Goal: Task Accomplishment & Management: Use online tool/utility

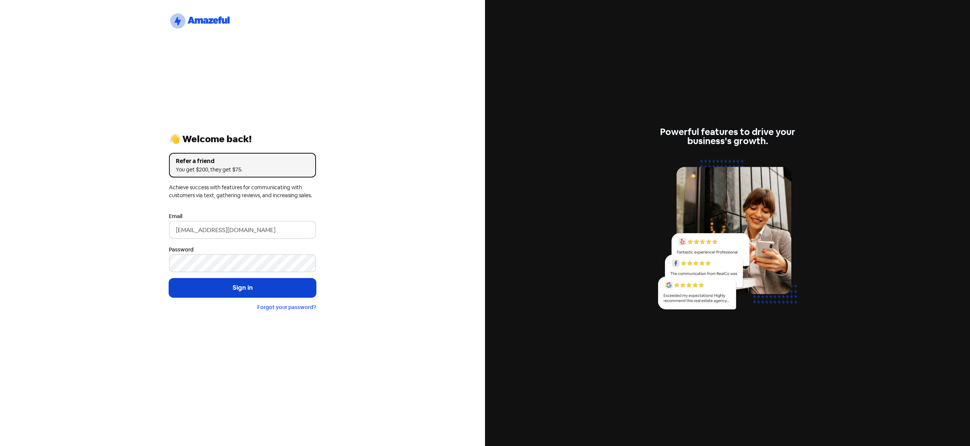
click at [233, 290] on button "Sign in" at bounding box center [242, 287] width 147 height 19
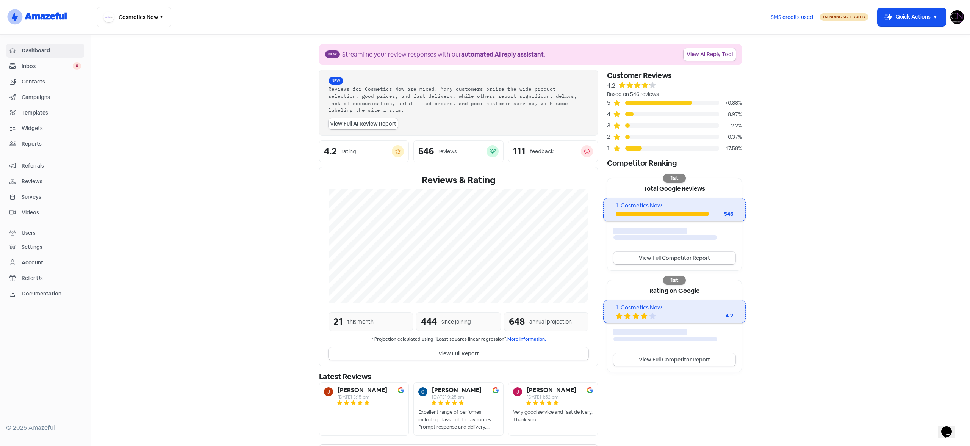
click at [231, 153] on section "New Streamline your review responses with our automated AI reply assistant . Vi…" at bounding box center [530, 250] width 879 height 432
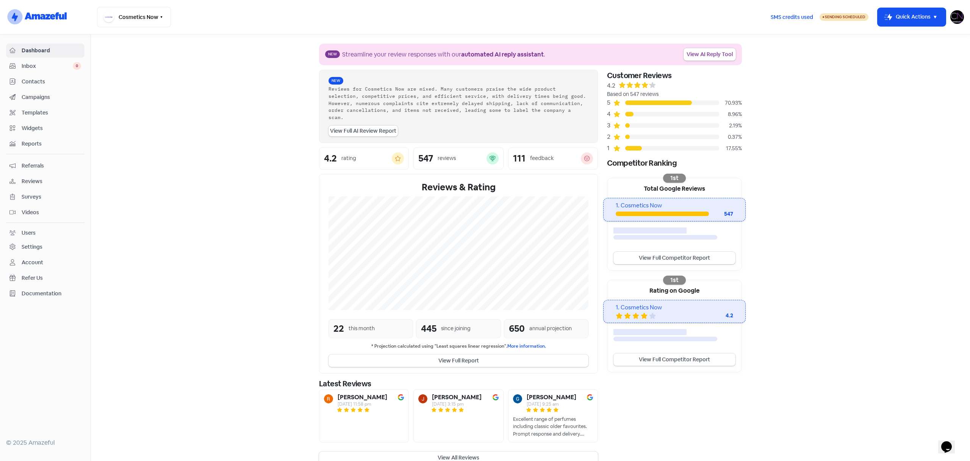
click at [31, 243] on div "Settings" at bounding box center [32, 247] width 21 height 8
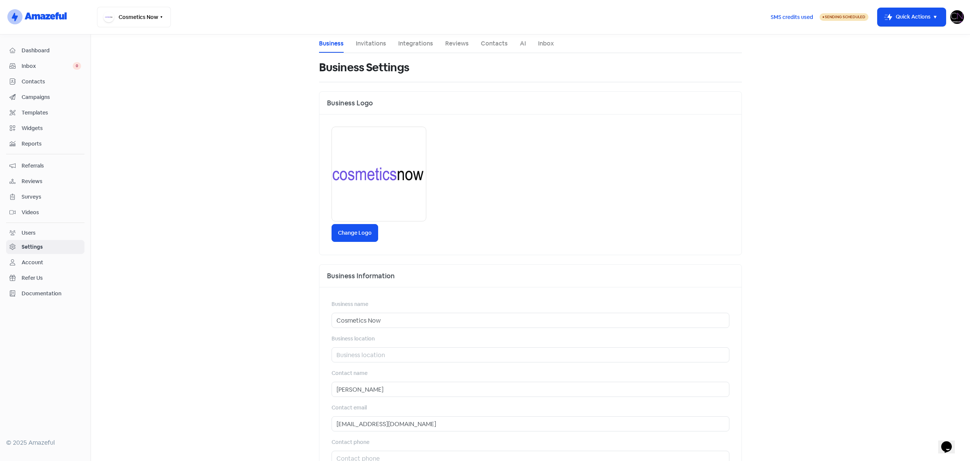
click at [412, 46] on link "Integrations" at bounding box center [415, 43] width 35 height 9
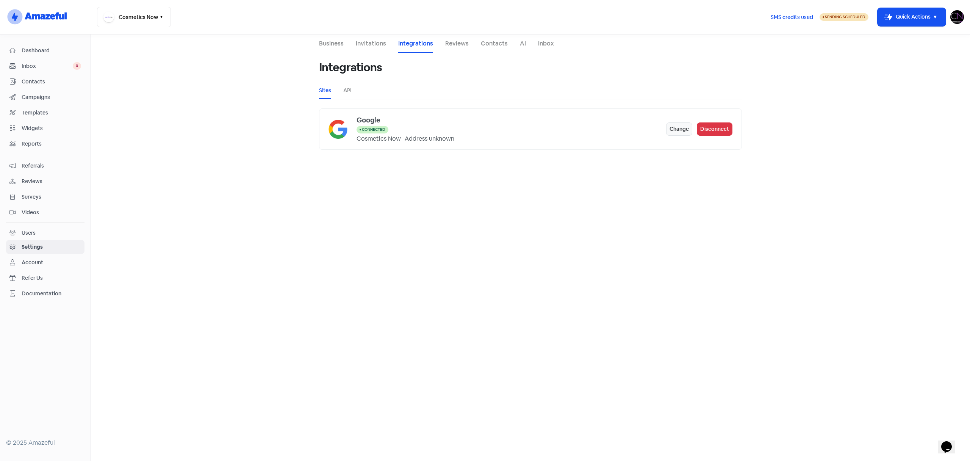
click at [46, 100] on span "Campaigns" at bounding box center [52, 97] width 60 height 8
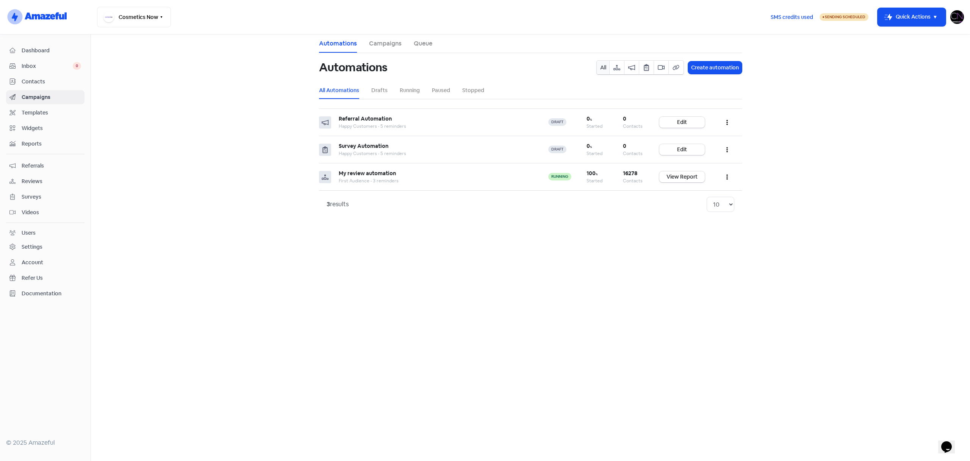
click at [385, 44] on link "Campaigns" at bounding box center [385, 43] width 33 height 9
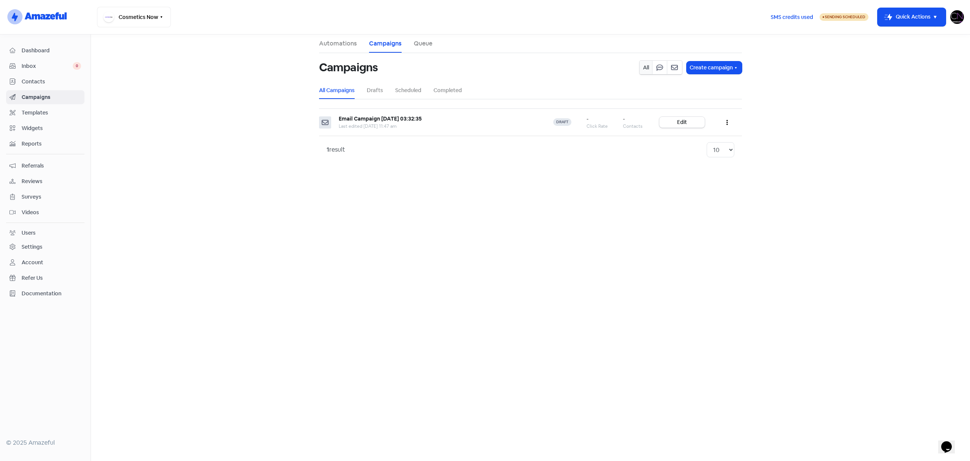
click at [39, 181] on span "Reviews" at bounding box center [52, 181] width 60 height 8
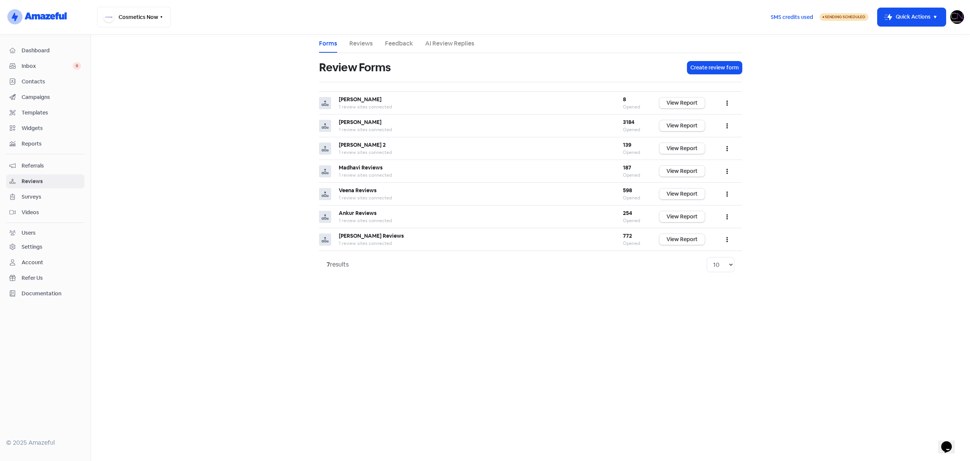
click at [38, 197] on span "Surveys" at bounding box center [52, 197] width 60 height 8
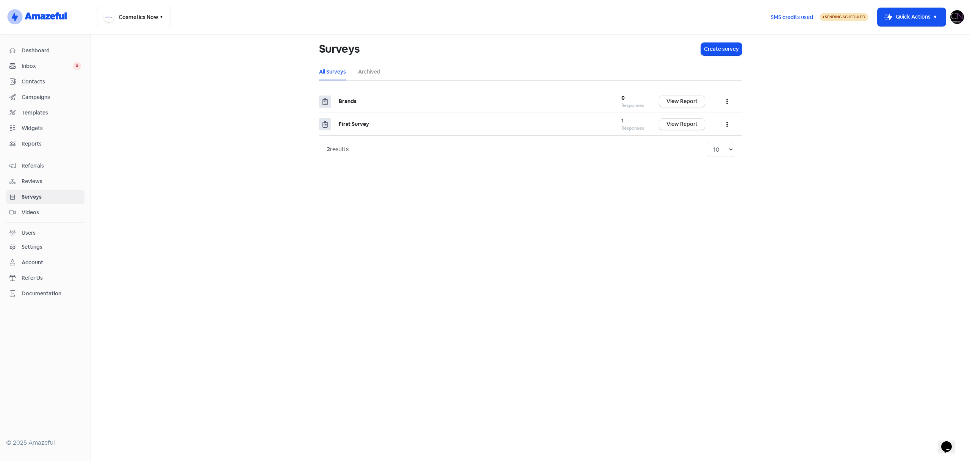
click at [37, 183] on span "Reviews" at bounding box center [52, 181] width 60 height 8
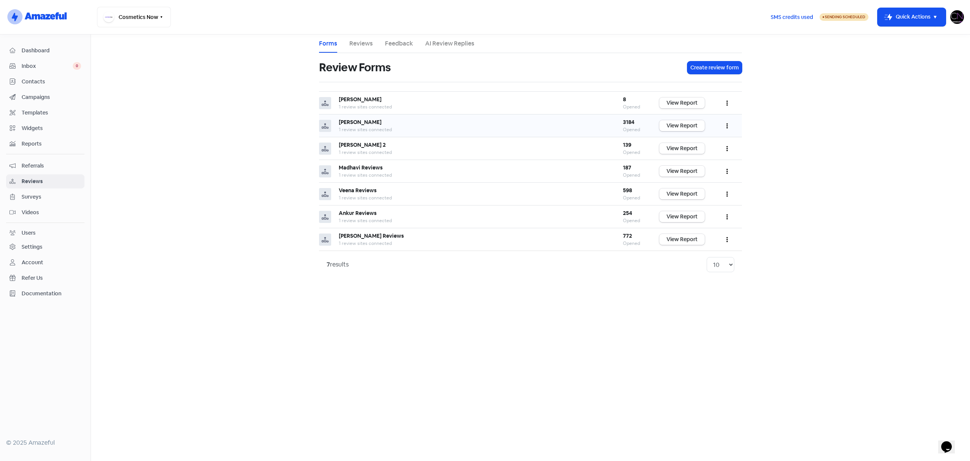
click at [725, 125] on button "button" at bounding box center [727, 126] width 14 height 18
click at [699, 158] on link "Edit" at bounding box center [702, 159] width 64 height 15
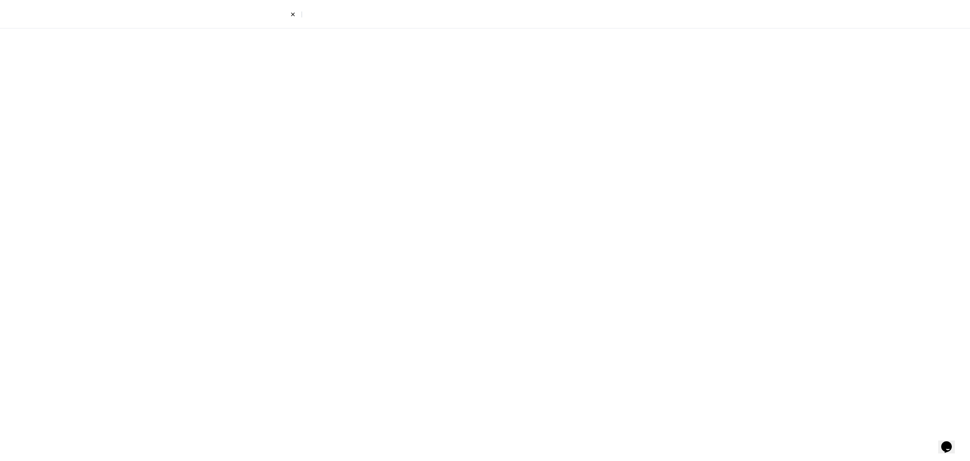
select select "7"
select select "4"
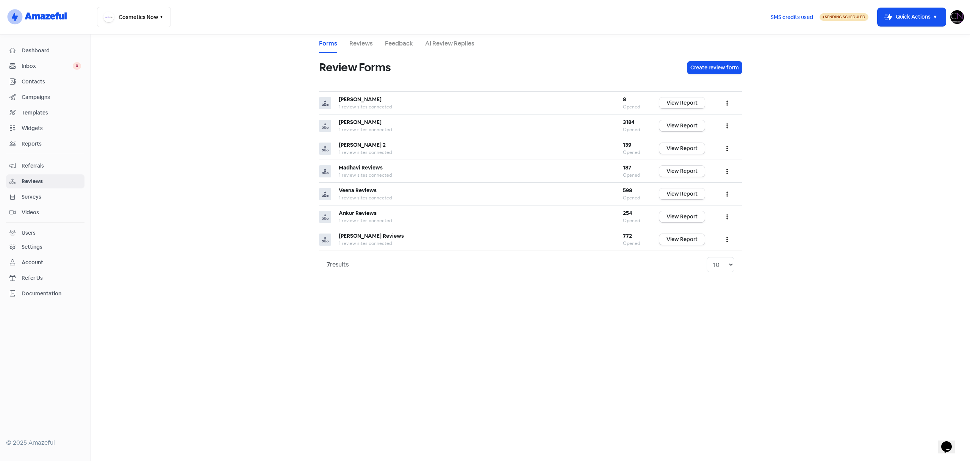
click at [34, 263] on div "Account" at bounding box center [33, 262] width 22 height 8
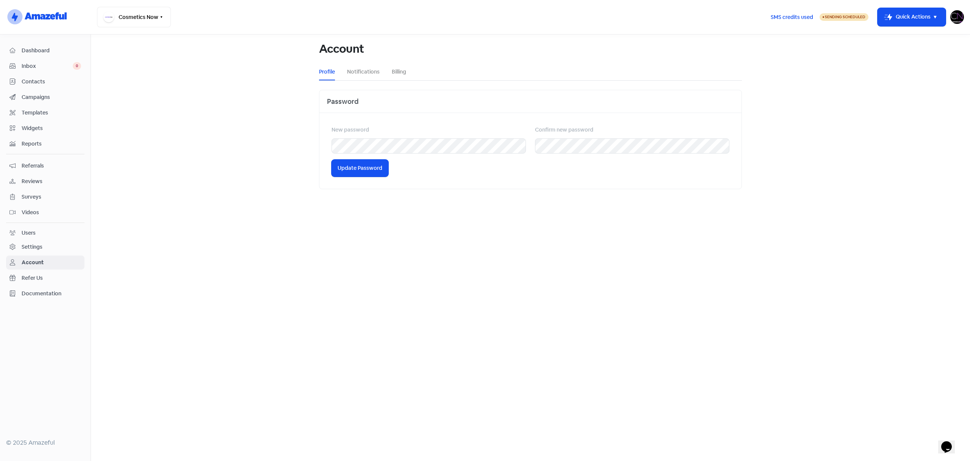
click at [34, 263] on div "Account" at bounding box center [33, 262] width 22 height 8
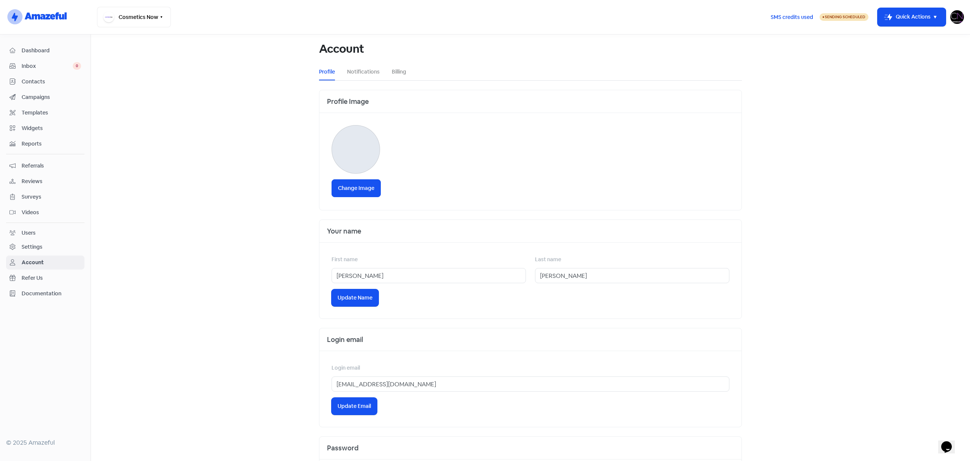
click at [45, 236] on div "Users" at bounding box center [45, 233] width 72 height 9
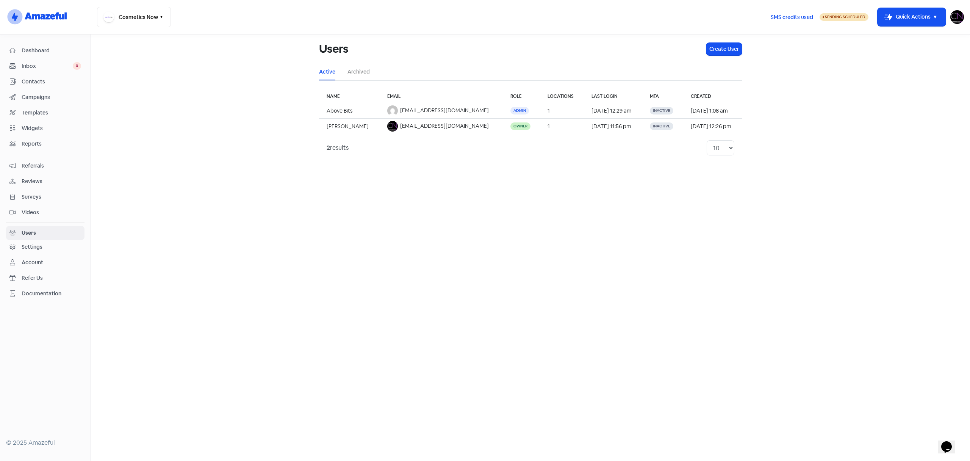
click at [47, 244] on div "Settings" at bounding box center [45, 247] width 72 height 9
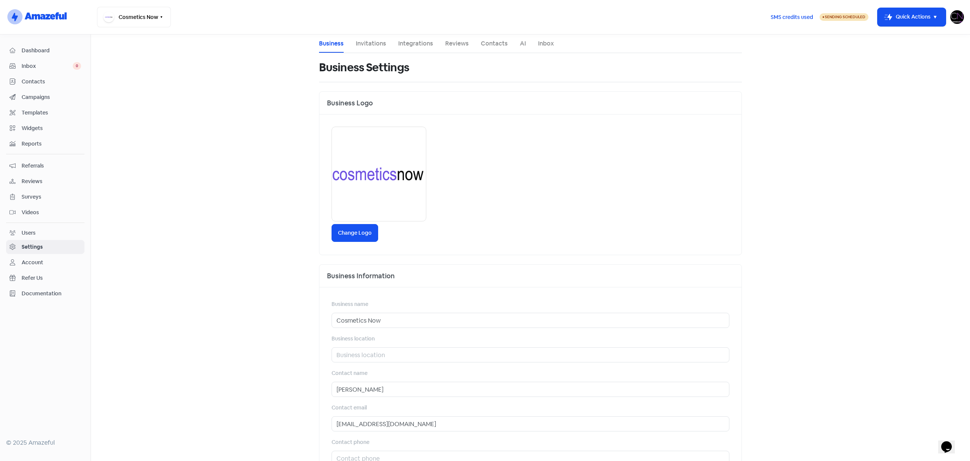
click at [47, 268] on link "Account" at bounding box center [45, 262] width 78 height 14
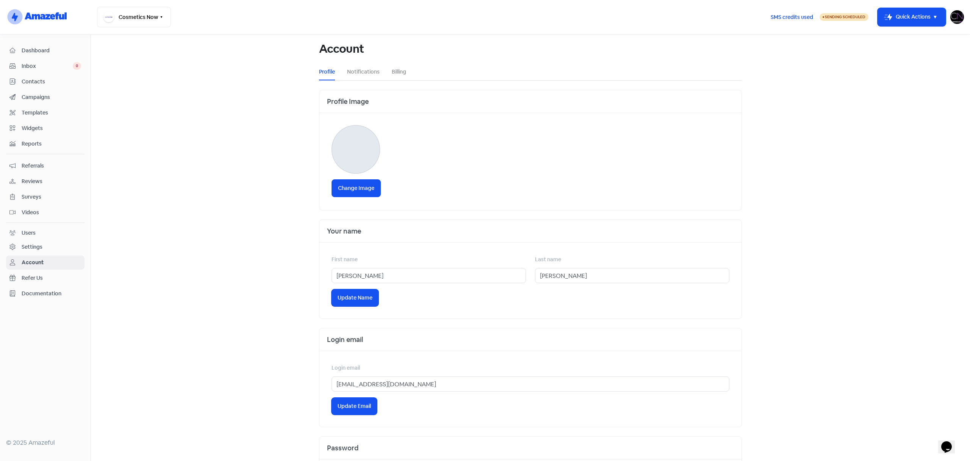
click at [34, 178] on span "Reviews" at bounding box center [52, 181] width 60 height 8
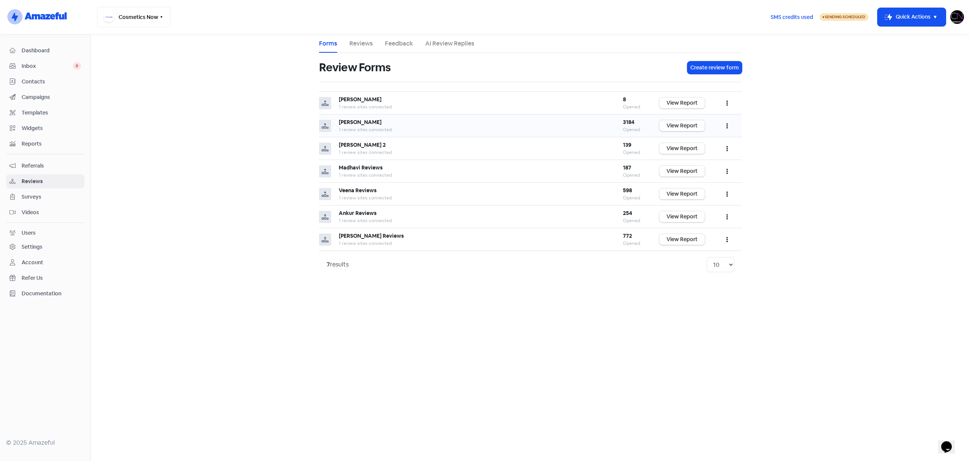
click at [322, 127] on icon at bounding box center [325, 125] width 7 height 7
click at [686, 127] on link "View Report" at bounding box center [681, 125] width 45 height 11
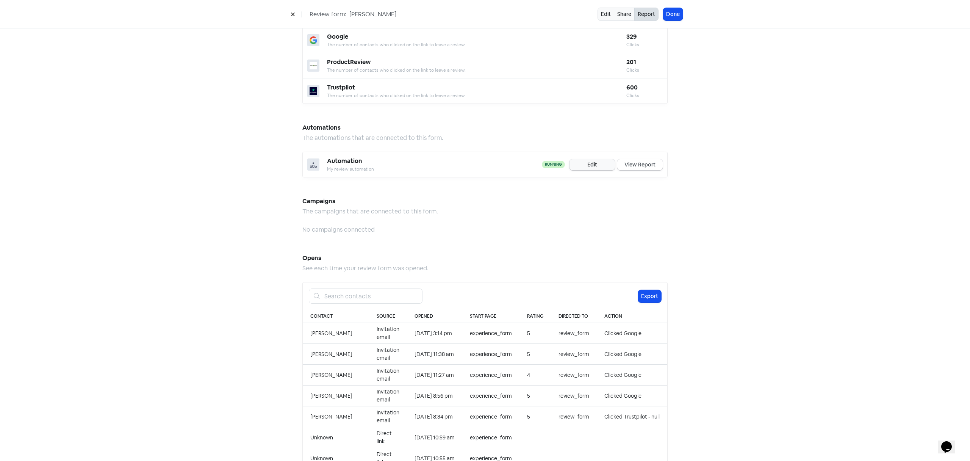
scroll to position [510, 0]
click at [596, 161] on link "Edit" at bounding box center [592, 166] width 45 height 11
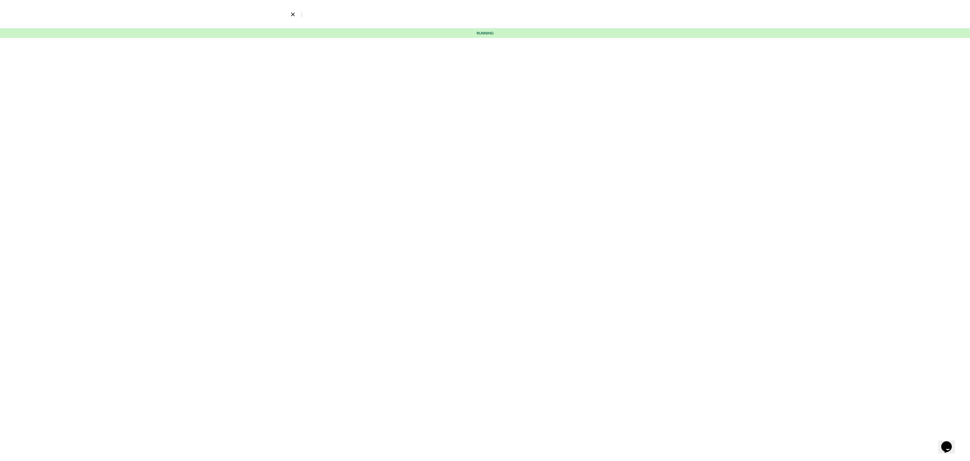
select select "2120"
select select "1015"
select select "1"
select select "5"
select select "9"
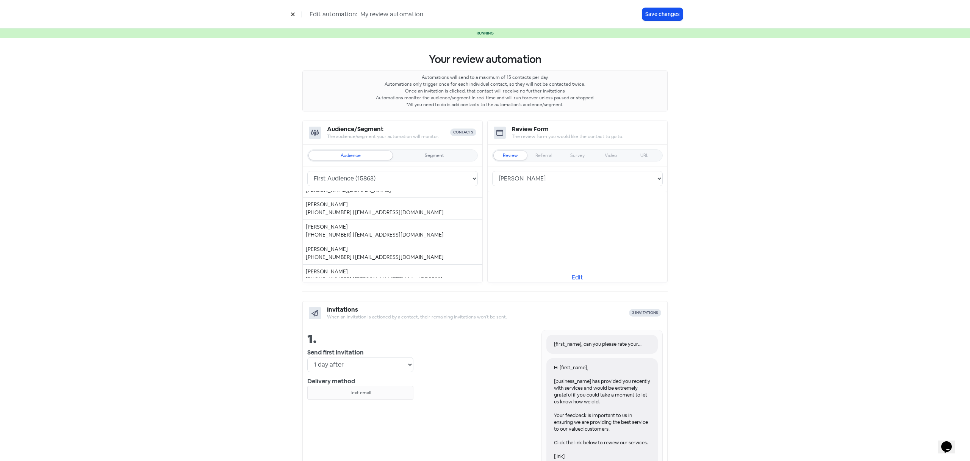
scroll to position [5210, 0]
click at [292, 16] on icon at bounding box center [292, 14] width 3 height 3
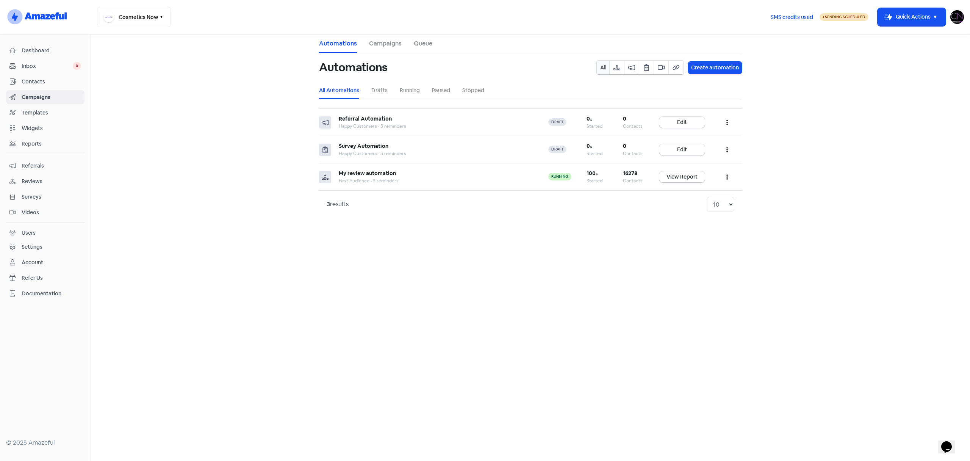
click at [426, 44] on link "Queue" at bounding box center [423, 43] width 19 height 9
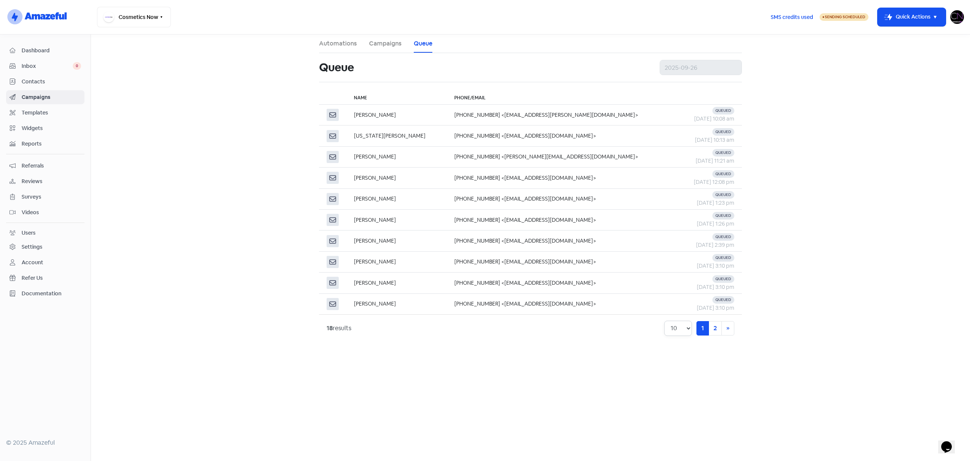
click at [680, 332] on select "10 20 30 50 100" at bounding box center [678, 328] width 28 height 15
select select "100"
click at [664, 322] on select "10 20 30 50 100" at bounding box center [678, 328] width 28 height 15
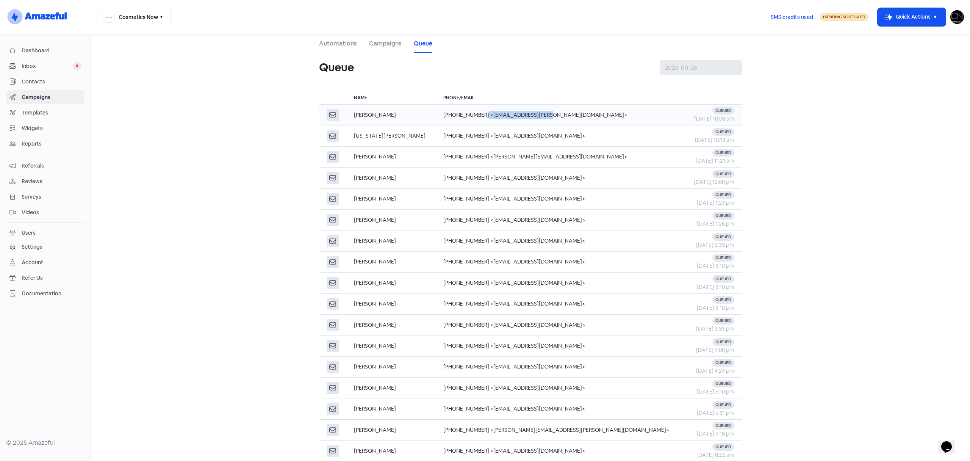
drag, startPoint x: 491, startPoint y: 116, endPoint x: 555, endPoint y: 116, distance: 63.7
click at [555, 116] on td "[PHONE_NUMBER] <[EMAIL_ADDRESS][PERSON_NAME][DOMAIN_NAME]>" at bounding box center [560, 115] width 249 height 21
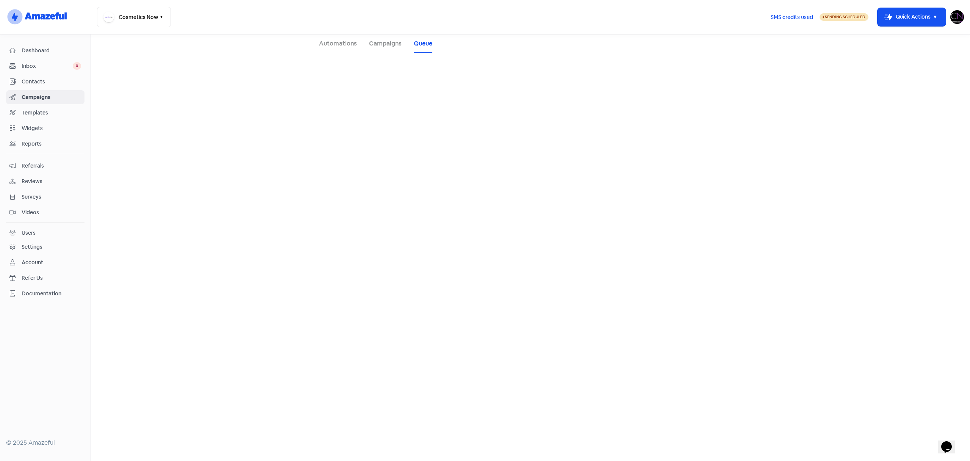
select select "100"
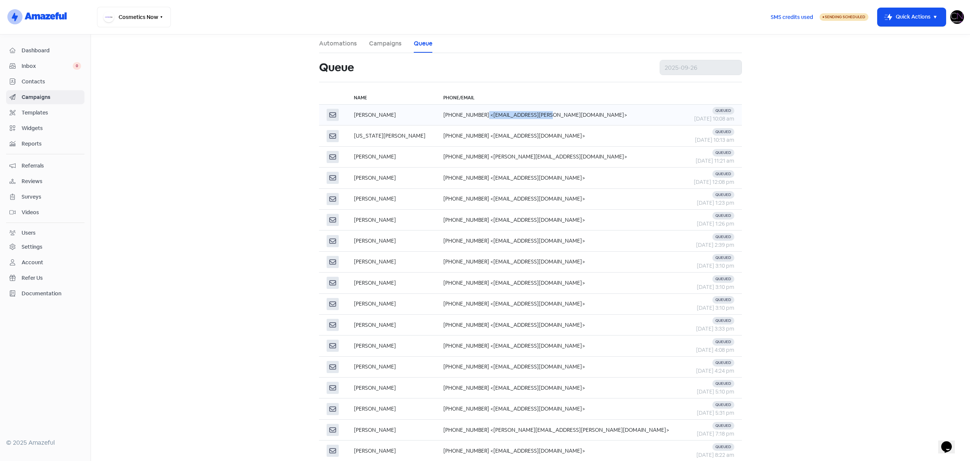
copy td "[EMAIL_ADDRESS][PERSON_NAME][DOMAIN_NAME]"
drag, startPoint x: 490, startPoint y: 114, endPoint x: 555, endPoint y: 116, distance: 64.8
click at [555, 116] on td "[PHONE_NUMBER] <[EMAIL_ADDRESS][PERSON_NAME][DOMAIN_NAME]>" at bounding box center [560, 115] width 249 height 21
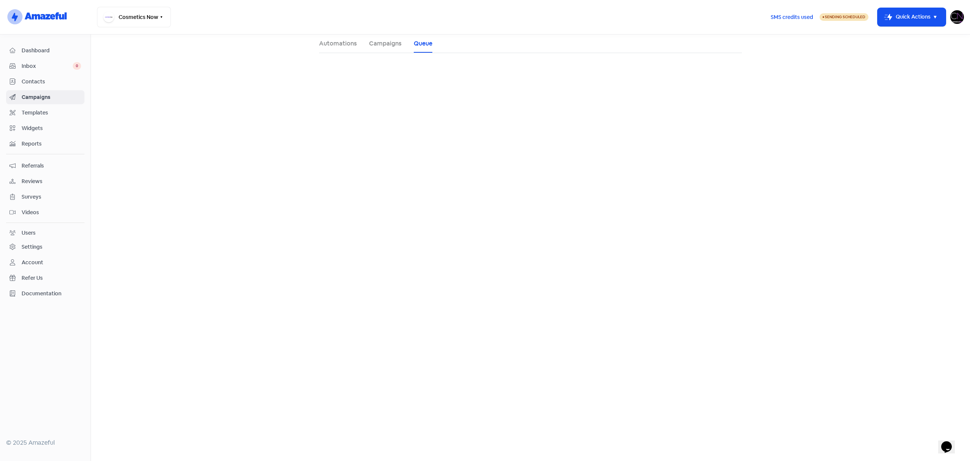
select select "100"
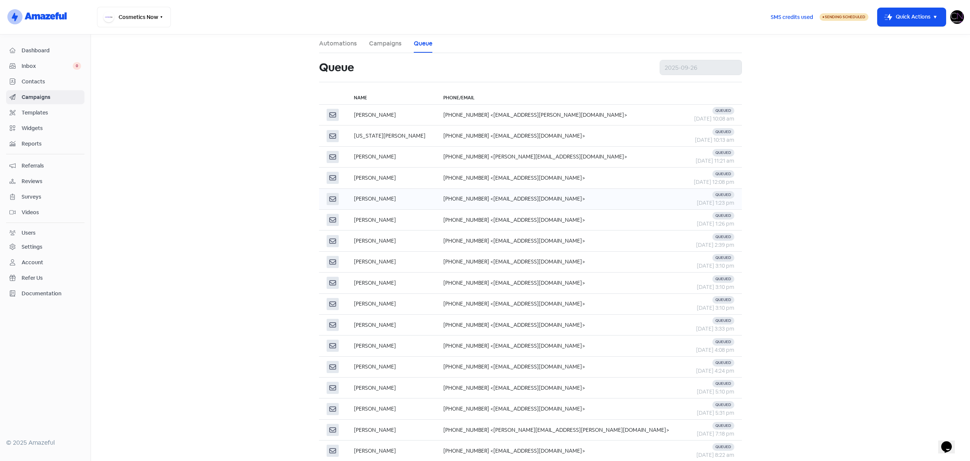
scroll to position [61, 0]
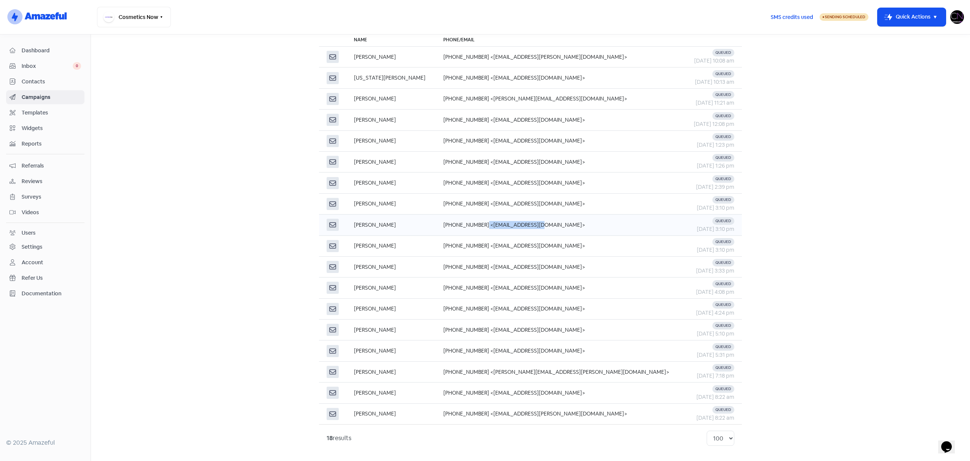
copy td "[EMAIL_ADDRESS][DOMAIN_NAME]"
drag, startPoint x: 491, startPoint y: 224, endPoint x: 552, endPoint y: 227, distance: 61.1
click at [552, 227] on td "[PHONE_NUMBER] <[EMAIL_ADDRESS][DOMAIN_NAME]>" at bounding box center [560, 225] width 249 height 21
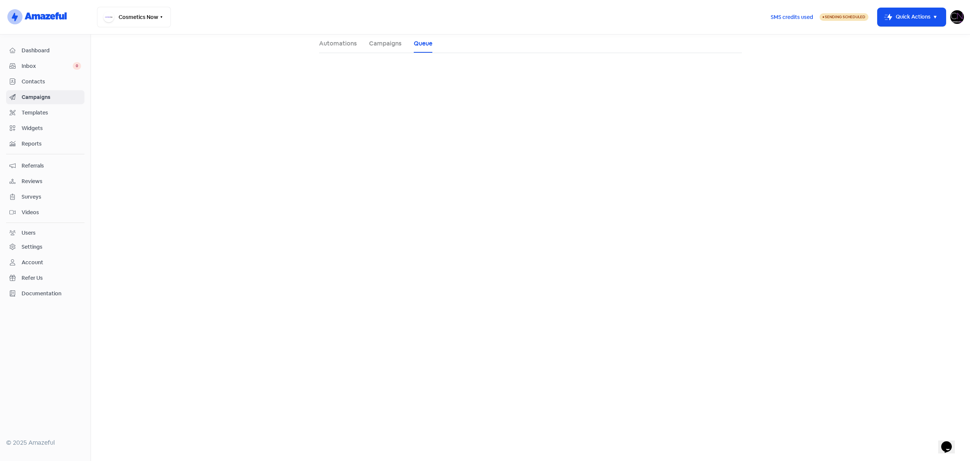
select select "100"
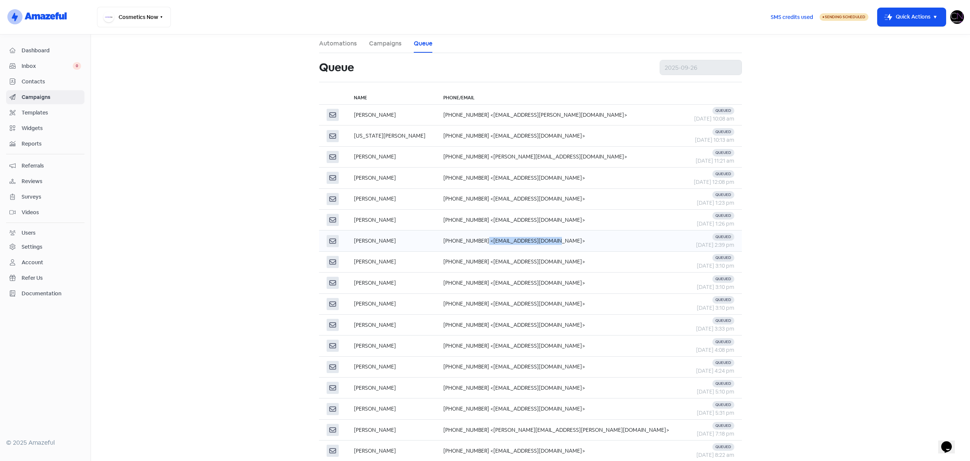
copy td "[EMAIL_ADDRESS][DOMAIN_NAME]"
drag, startPoint x: 489, startPoint y: 243, endPoint x: 553, endPoint y: 243, distance: 64.1
click at [553, 243] on td "[PHONE_NUMBER] <[EMAIL_ADDRESS][DOMAIN_NAME]>" at bounding box center [560, 240] width 249 height 21
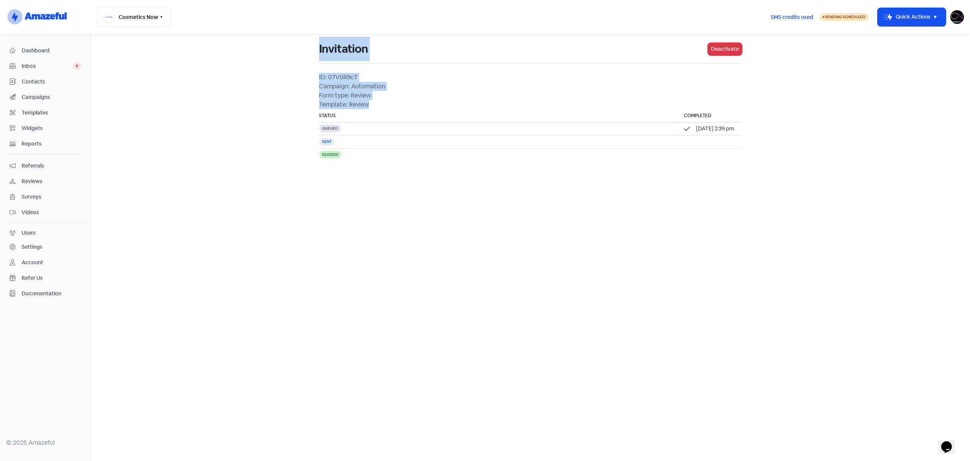
drag, startPoint x: 553, startPoint y: 243, endPoint x: 214, endPoint y: 58, distance: 386.2
click at [215, 58] on main "Invitation Deactivate ID: 07V0R9cT Campaign: Automation Form type: Review Templ…" at bounding box center [530, 247] width 879 height 426
click at [214, 58] on main "Invitation Deactivate ID: 07V0R9cT Campaign: Automation Form type: Review Templ…" at bounding box center [530, 247] width 879 height 426
click at [213, 58] on main "Invitation Deactivate ID: 07V0R9cT Campaign: Automation Form type: Review Templ…" at bounding box center [530, 247] width 879 height 426
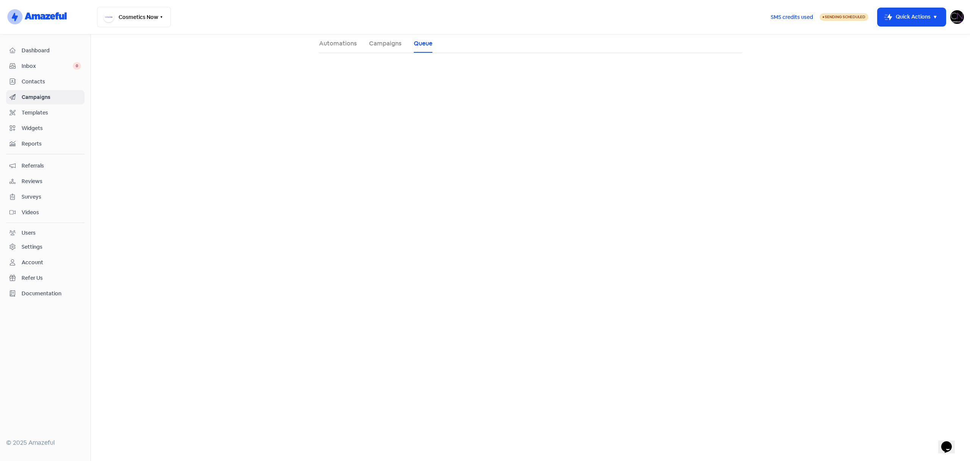
select select "100"
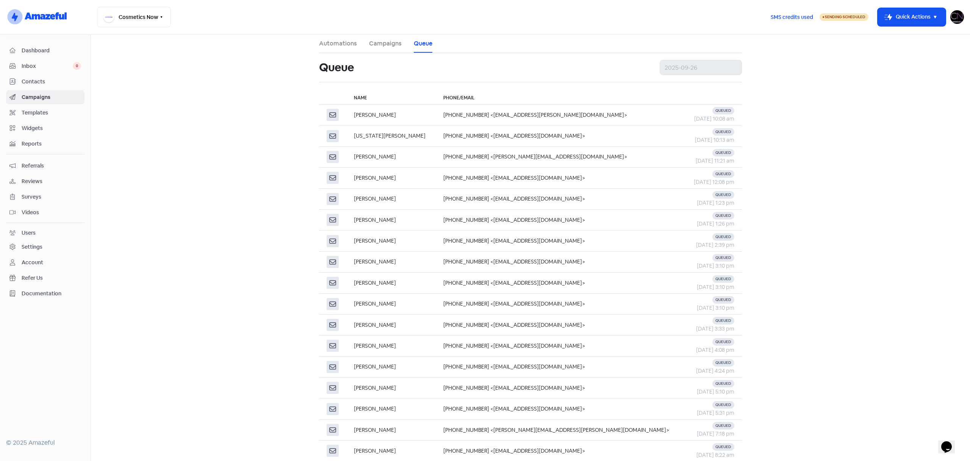
scroll to position [61, 0]
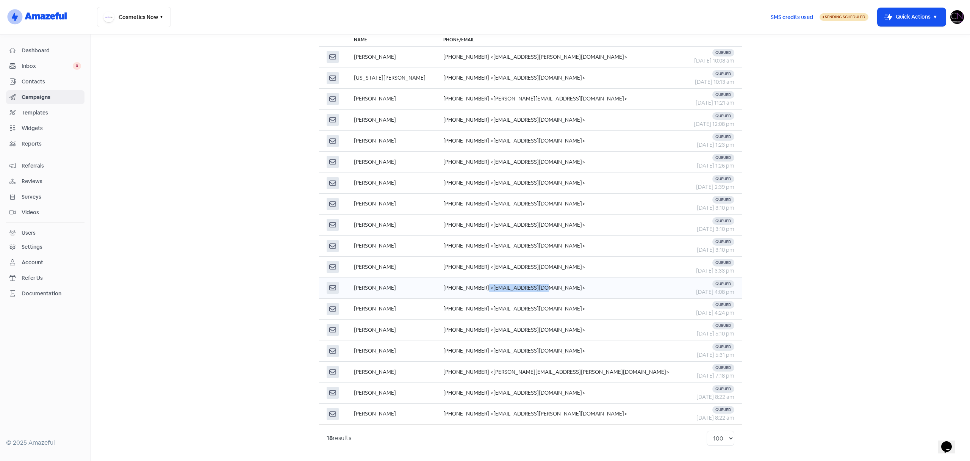
copy td "[EMAIL_ADDRESS][DOMAIN_NAME]"
drag, startPoint x: 492, startPoint y: 288, endPoint x: 552, endPoint y: 290, distance: 60.7
click at [552, 290] on td "[PHONE_NUMBER] <[EMAIL_ADDRESS][DOMAIN_NAME]>" at bounding box center [560, 287] width 249 height 21
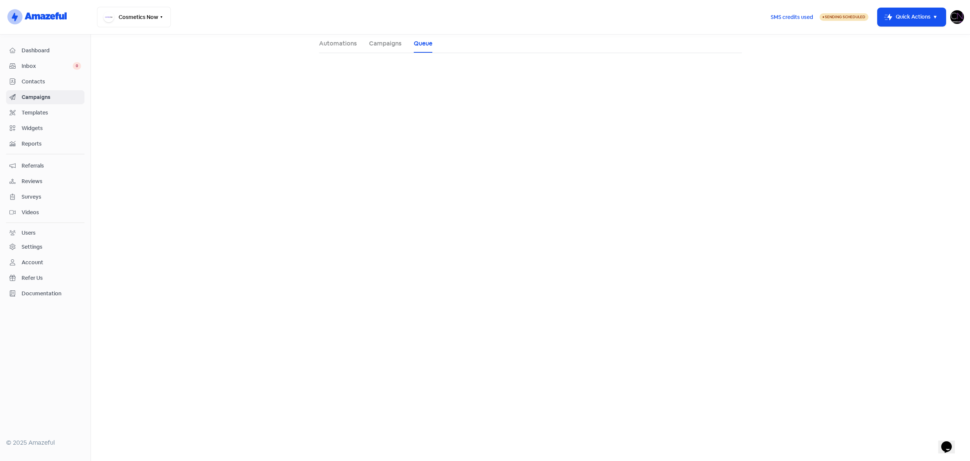
select select "100"
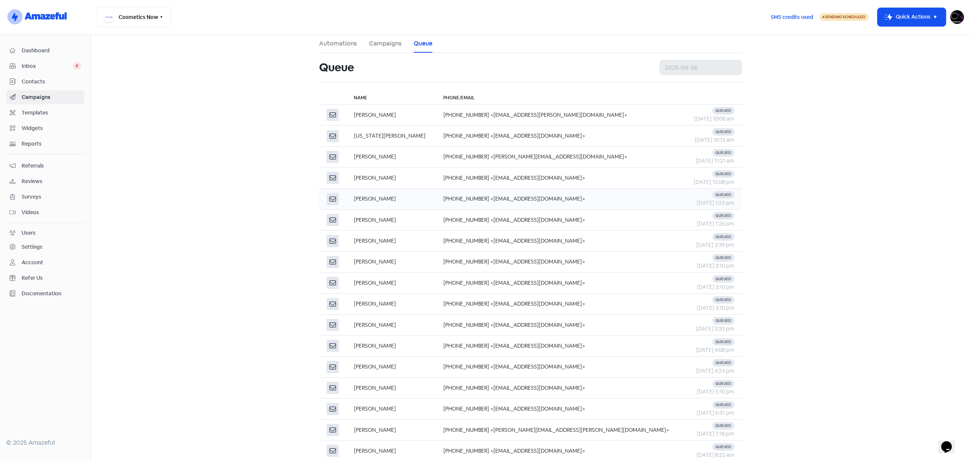
click at [436, 194] on td "[PERSON_NAME]" at bounding box center [390, 198] width 89 height 21
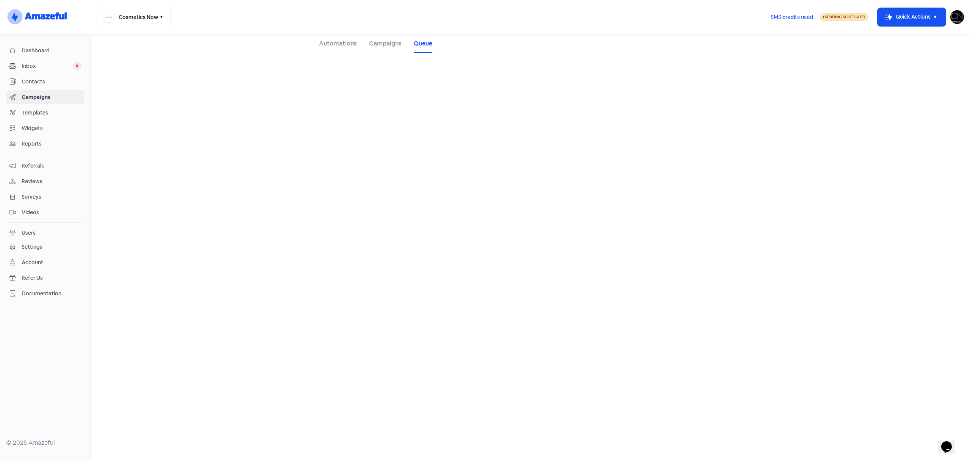
select select "100"
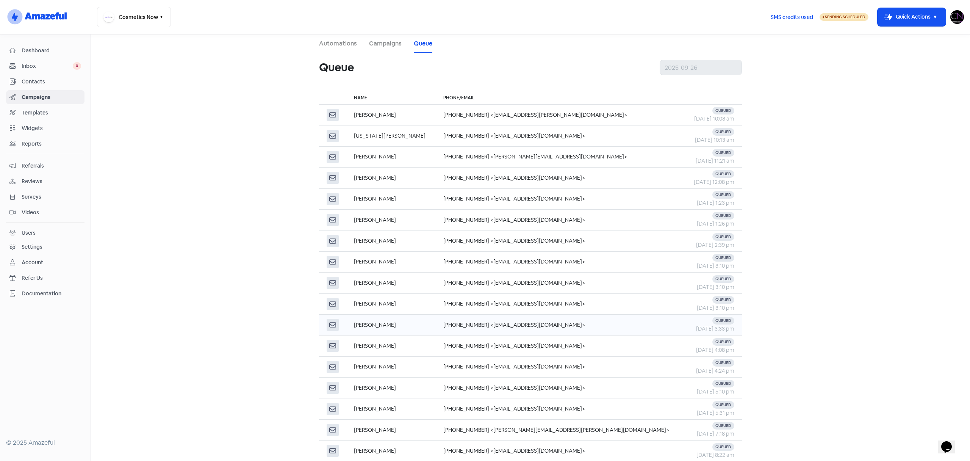
scroll to position [61, 0]
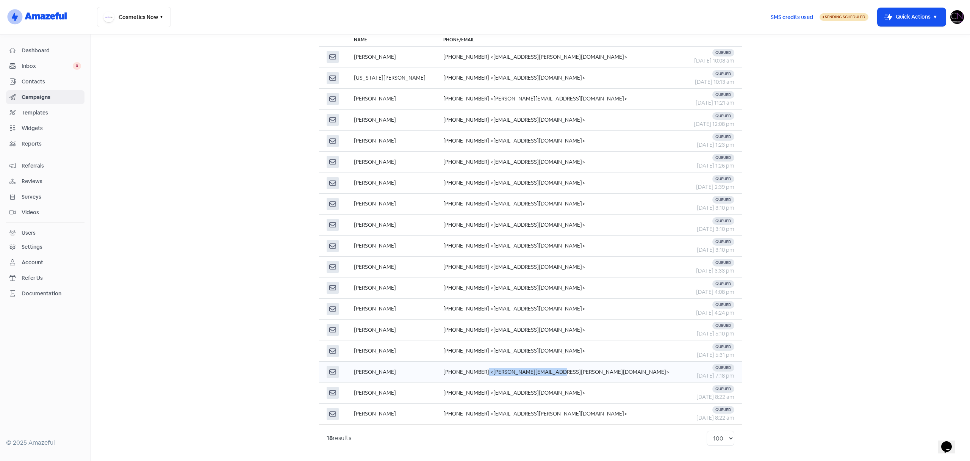
copy td "[PERSON_NAME][EMAIL_ADDRESS][PERSON_NAME][DOMAIN_NAME]>"
drag, startPoint x: 490, startPoint y: 373, endPoint x: 553, endPoint y: 375, distance: 63.3
click at [553, 375] on td "[PHONE_NUMBER] <[PERSON_NAME][EMAIL_ADDRESS][PERSON_NAME][DOMAIN_NAME]>" at bounding box center [560, 371] width 249 height 21
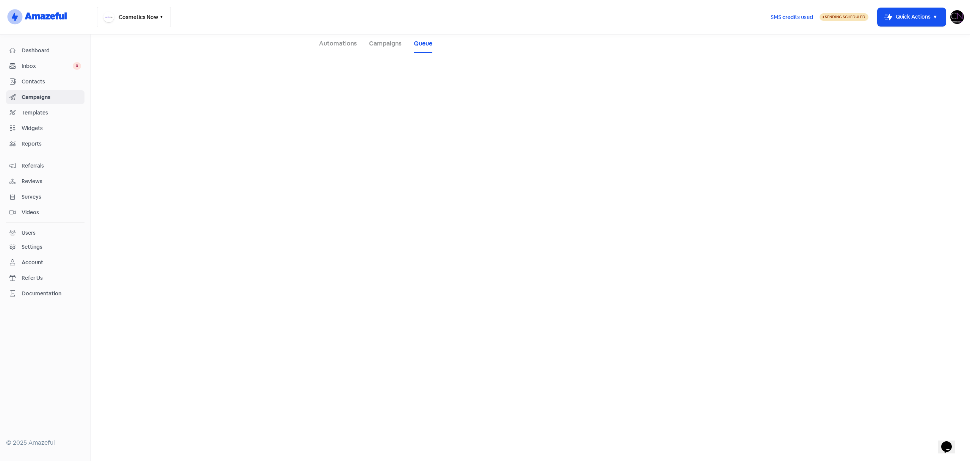
select select "100"
